Goal: Task Accomplishment & Management: Use online tool/utility

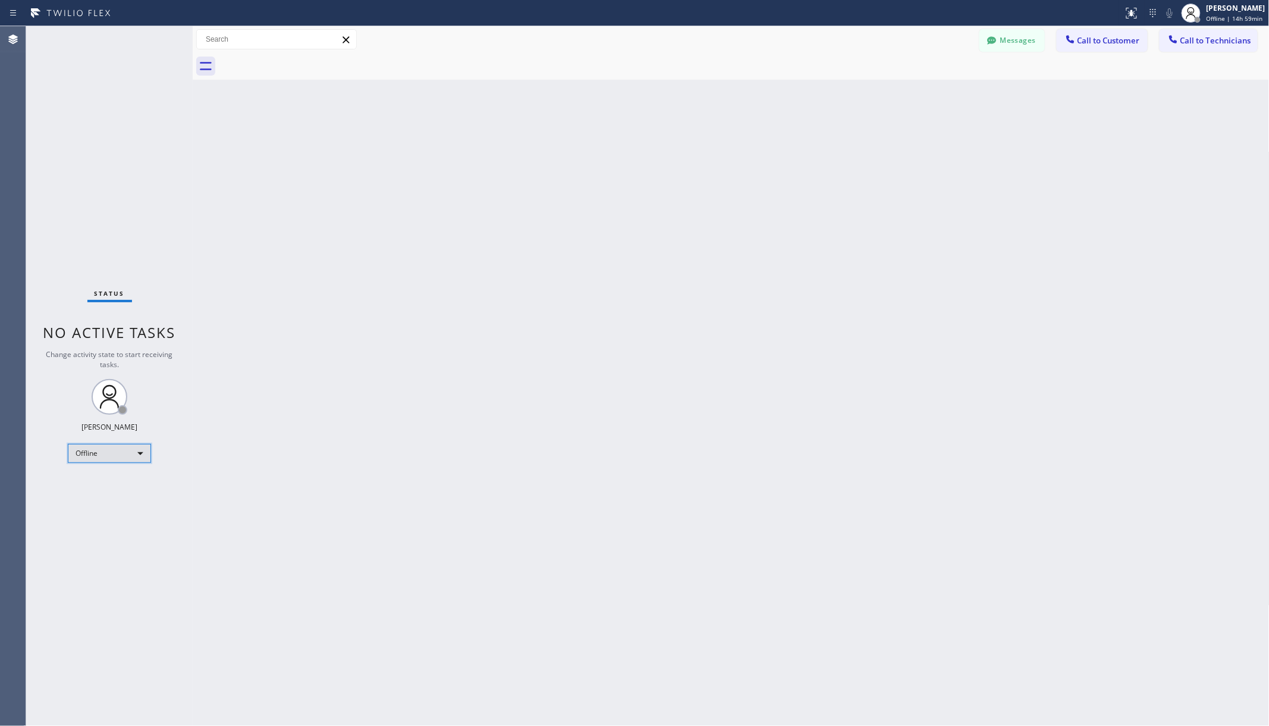
click at [101, 461] on div "Offline" at bounding box center [109, 453] width 83 height 19
click at [105, 495] on li "Unavailable" at bounding box center [108, 499] width 80 height 14
drag, startPoint x: 227, startPoint y: 469, endPoint x: 247, endPoint y: 52, distance: 416.8
click at [228, 466] on div "Back to Dashboard Change Sender ID Customers Technicians AA [PERSON_NAME] [DATE…" at bounding box center [731, 375] width 1077 height 699
click at [674, 419] on div "Back to Dashboard Change Sender ID Customers Technicians AA [PERSON_NAME] [DATE…" at bounding box center [731, 378] width 1077 height 705
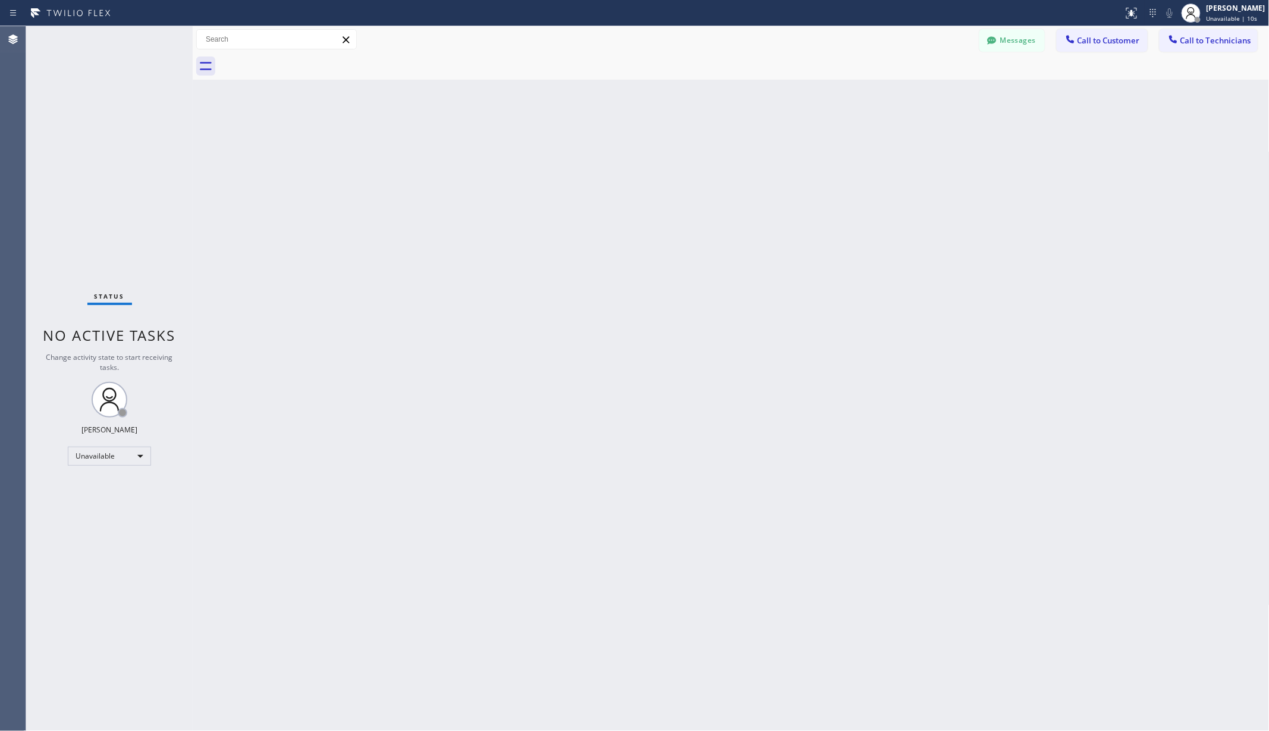
click at [510, 586] on div "Back to Dashboard Change Sender ID Customers Technicians AA [PERSON_NAME] [DATE…" at bounding box center [731, 378] width 1077 height 705
click at [331, 362] on div "Back to Dashboard Change Sender ID Customers Technicians AA [PERSON_NAME] [DATE…" at bounding box center [731, 378] width 1077 height 705
